Goal: Find contact information: Obtain details needed to contact an individual or organization

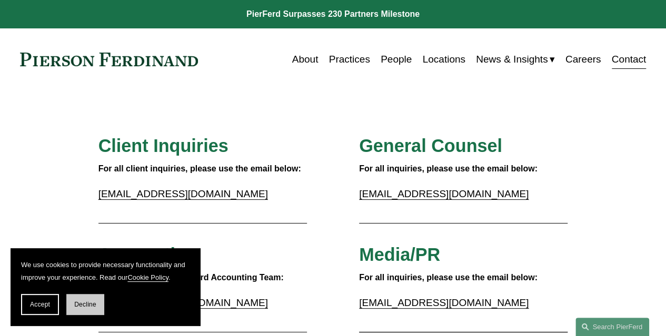
click at [77, 304] on span "Decline" at bounding box center [85, 304] width 22 height 7
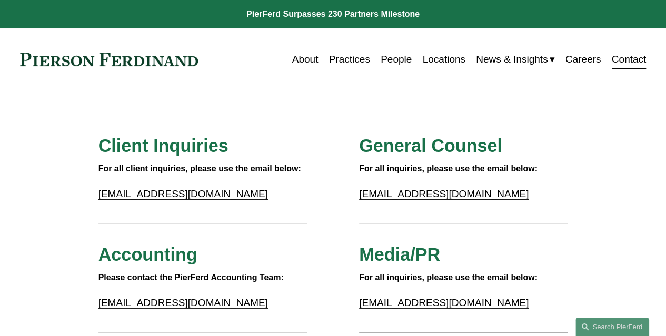
click at [391, 55] on link "People" at bounding box center [396, 59] width 31 height 20
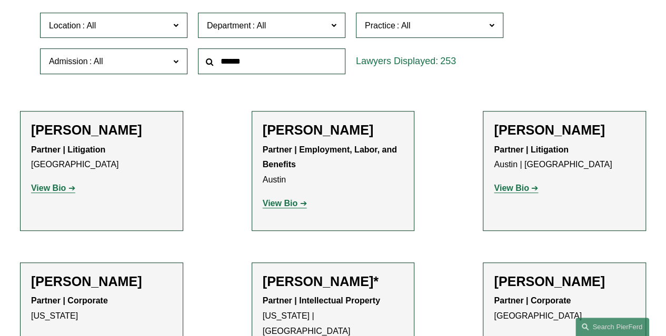
scroll to position [313, 0]
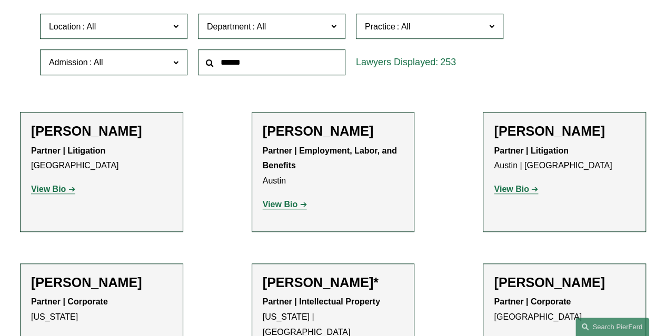
click at [243, 65] on input "text" at bounding box center [271, 62] width 147 height 26
type input "******"
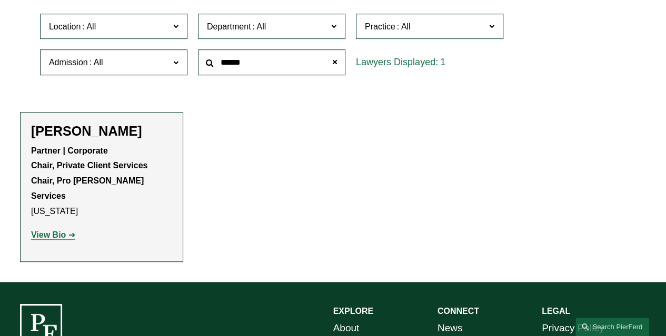
click at [55, 231] on strong "View Bio" at bounding box center [48, 235] width 35 height 9
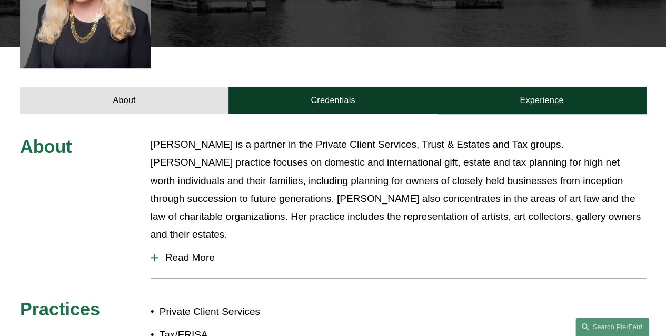
scroll to position [380, 0]
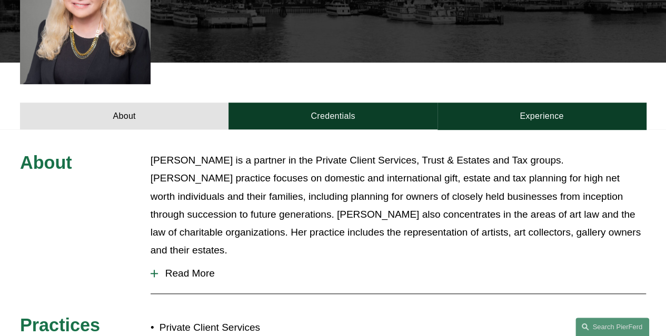
click at [155, 270] on div at bounding box center [154, 273] width 7 height 7
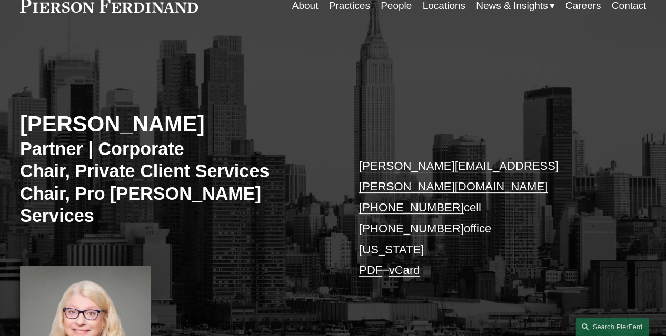
scroll to position [51, 0]
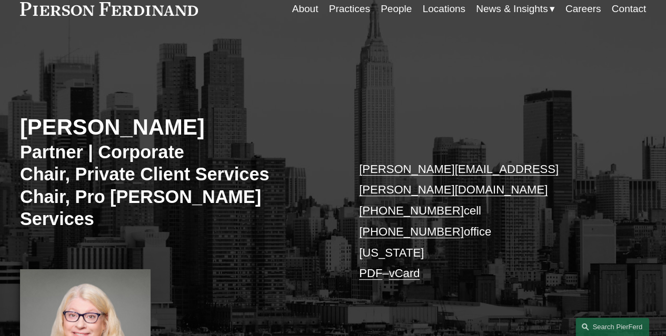
click at [414, 267] on link "vCard" at bounding box center [404, 273] width 31 height 13
click at [551, 106] on div "Sharon B. Soloff Partner | Corporate Chair, Private Client Services Chair, Pro …" at bounding box center [333, 226] width 666 height 332
